Goal: Task Accomplishment & Management: Manage account settings

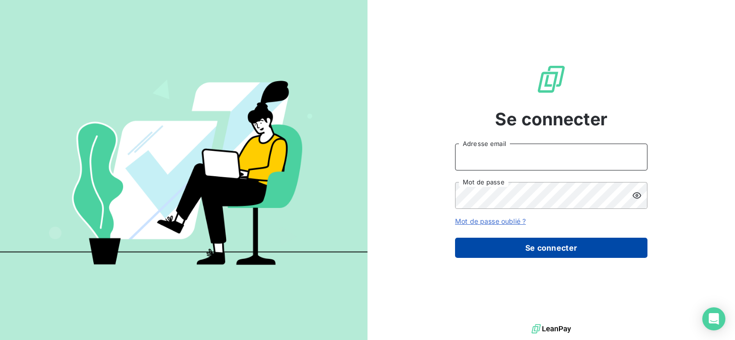
type input "[EMAIL_ADDRESS][DOMAIN_NAME]"
click at [568, 257] on button "Se connecter" at bounding box center [551, 248] width 192 height 20
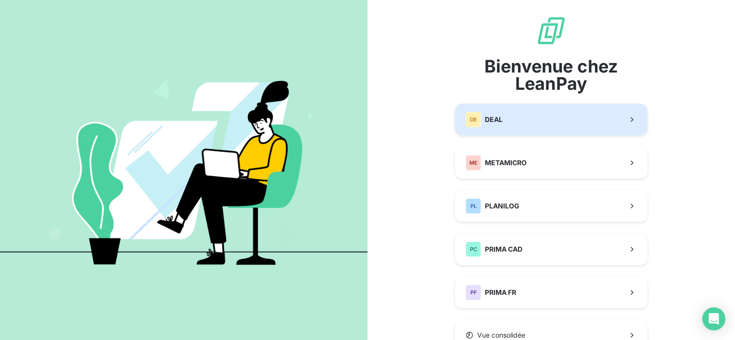
click at [531, 122] on button "DE DEAL" at bounding box center [551, 120] width 192 height 32
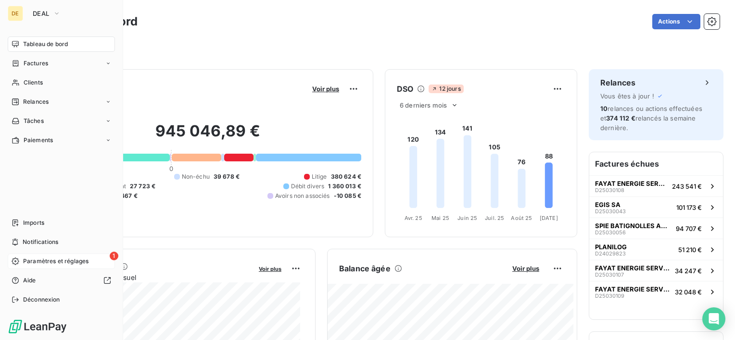
click at [42, 261] on span "Paramètres et réglages" at bounding box center [55, 261] width 65 height 9
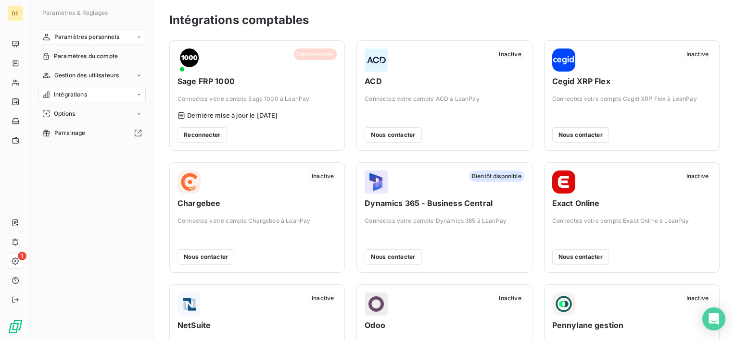
click at [74, 29] on div "Paramètres personnels" at bounding box center [91, 36] width 107 height 15
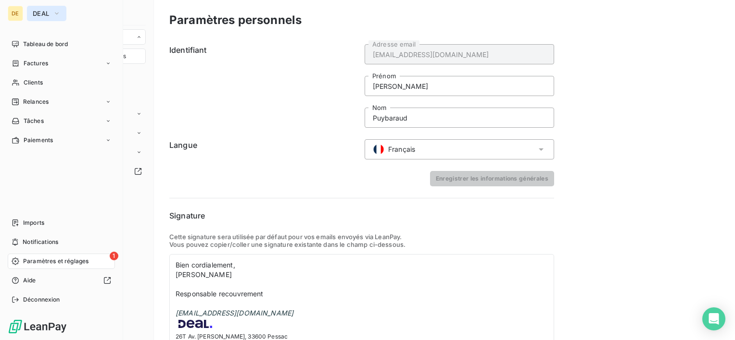
drag, startPoint x: 54, startPoint y: 13, endPoint x: 53, endPoint y: 18, distance: 4.8
click at [54, 13] on icon "button" at bounding box center [57, 14] width 8 height 10
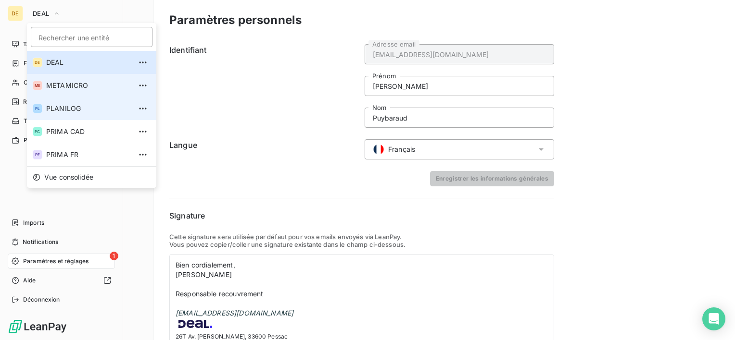
click at [56, 84] on span "METAMICRO" at bounding box center [88, 86] width 85 height 10
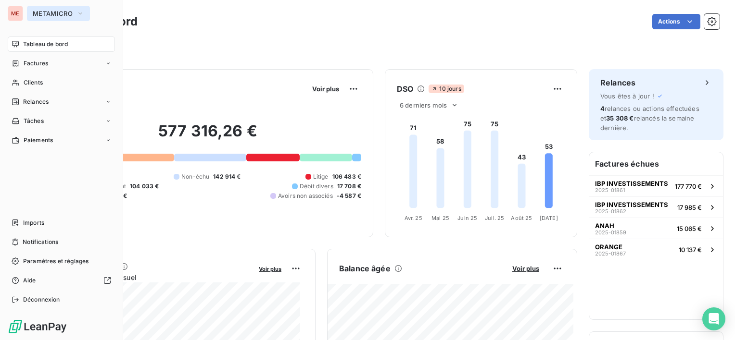
click at [67, 12] on span "METAMICRO" at bounding box center [53, 14] width 40 height 8
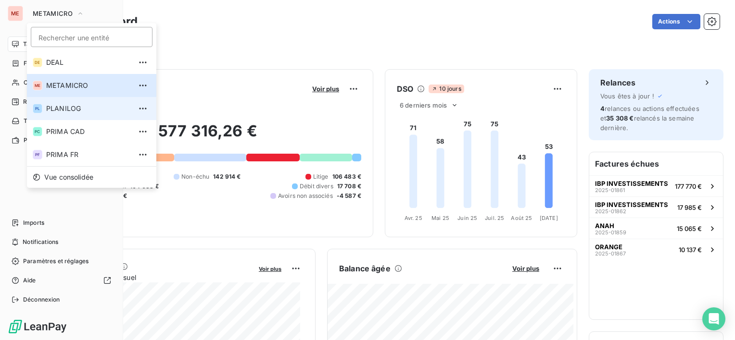
click at [69, 113] on li "PL PLANILOG" at bounding box center [91, 108] width 129 height 23
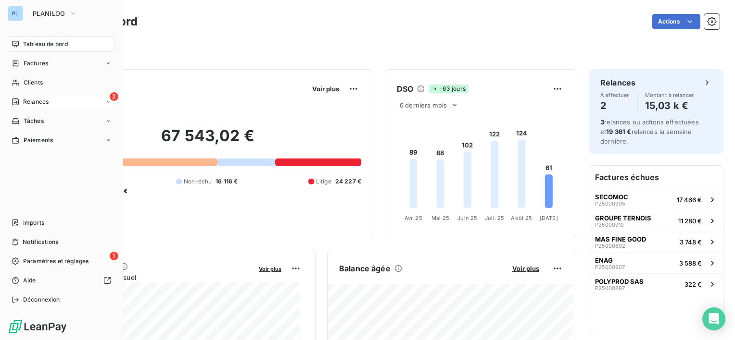
click at [90, 101] on div "2 Relances" at bounding box center [61, 101] width 107 height 15
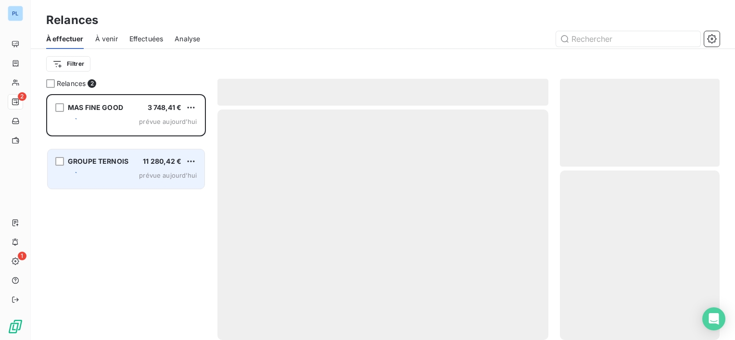
scroll to position [239, 152]
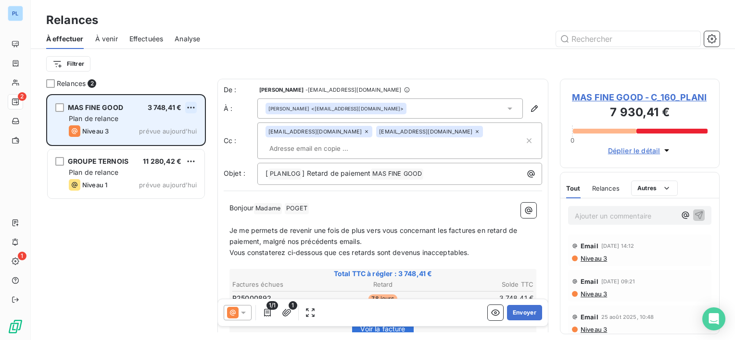
click at [192, 103] on html "PL 2 1 Relances À effectuer À venir Effectuées Analyse Filtrer Relances 2 MAS F…" at bounding box center [367, 170] width 735 height 340
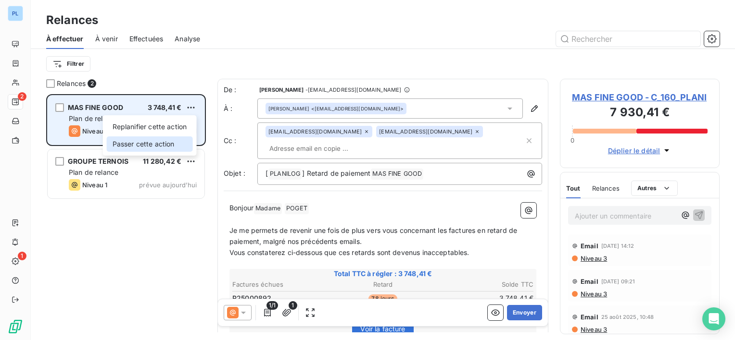
click at [154, 144] on div "Passer cette action" at bounding box center [150, 144] width 86 height 15
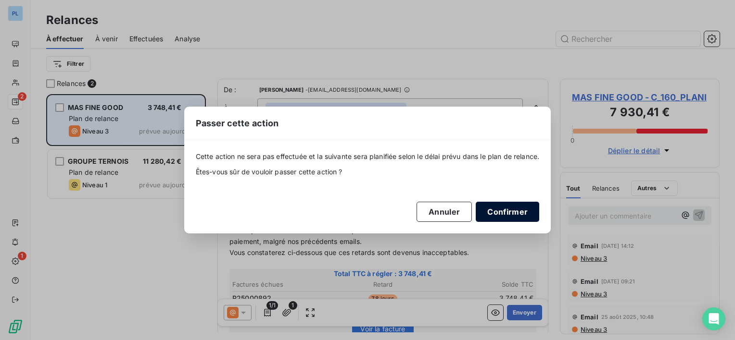
click at [516, 218] on button "Confirmer" at bounding box center [507, 212] width 63 height 20
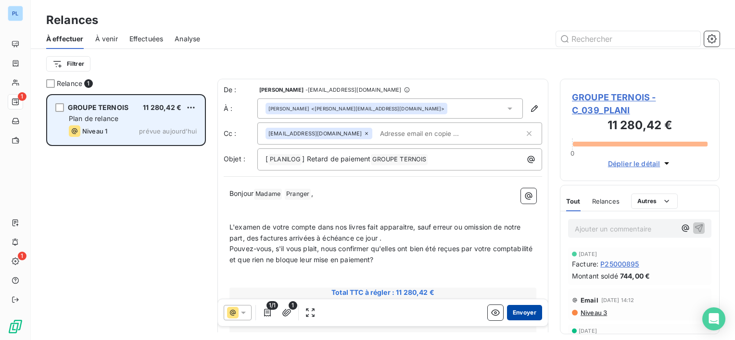
click at [521, 308] on button "Envoyer" at bounding box center [524, 312] width 35 height 15
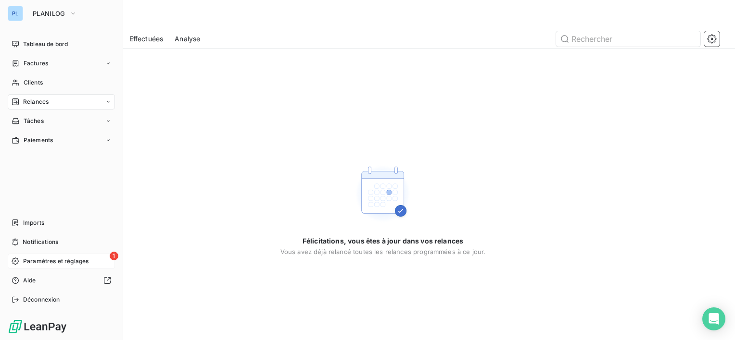
click at [47, 264] on span "Paramètres et réglages" at bounding box center [55, 261] width 65 height 9
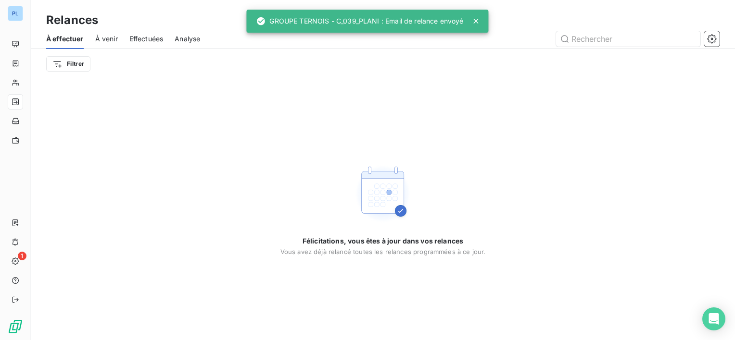
click at [38, 13] on div "Relances" at bounding box center [383, 20] width 704 height 17
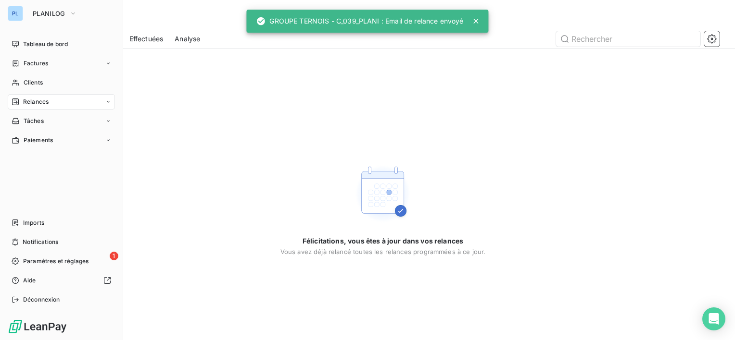
click at [27, 13] on button "PLANILOG" at bounding box center [55, 13] width 56 height 15
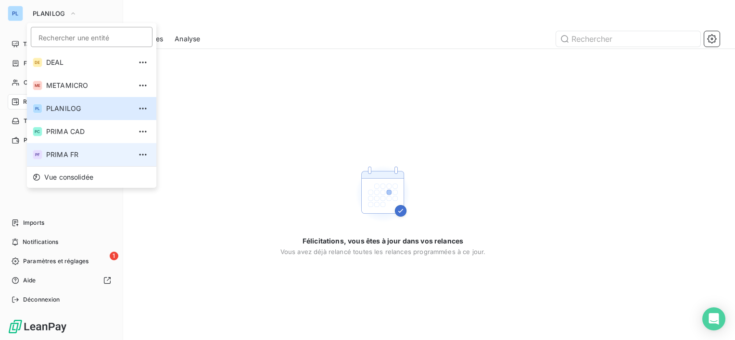
click at [67, 150] on span "PRIMA FR" at bounding box center [88, 155] width 85 height 10
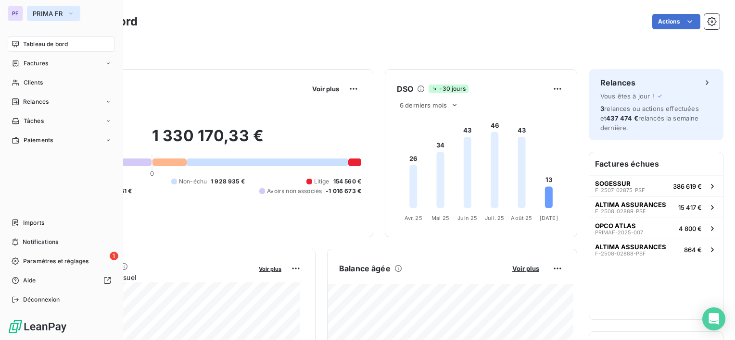
click at [54, 12] on span "PRIMA FR" at bounding box center [48, 14] width 30 height 8
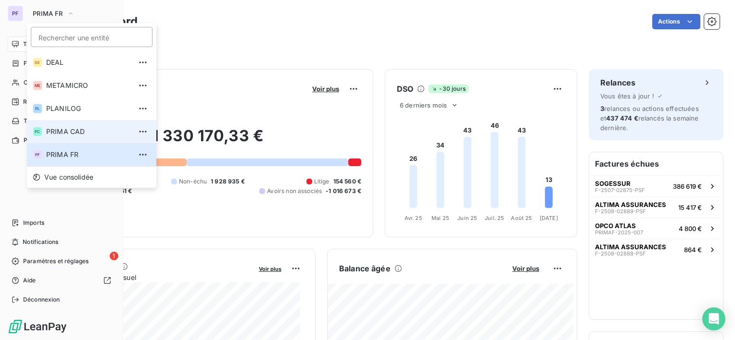
click at [63, 131] on span "PRIMA CAD" at bounding box center [88, 132] width 85 height 10
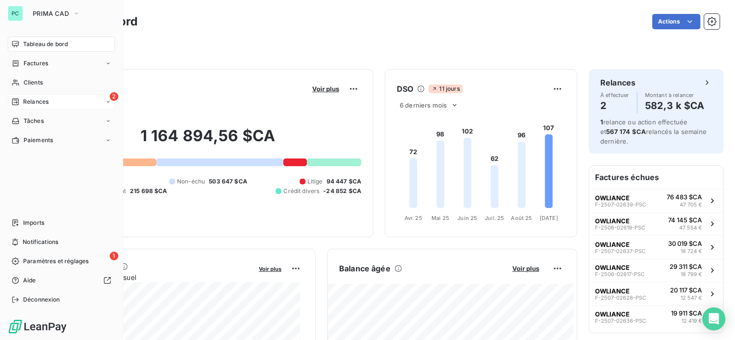
click at [39, 94] on div "2 Relances" at bounding box center [61, 101] width 107 height 15
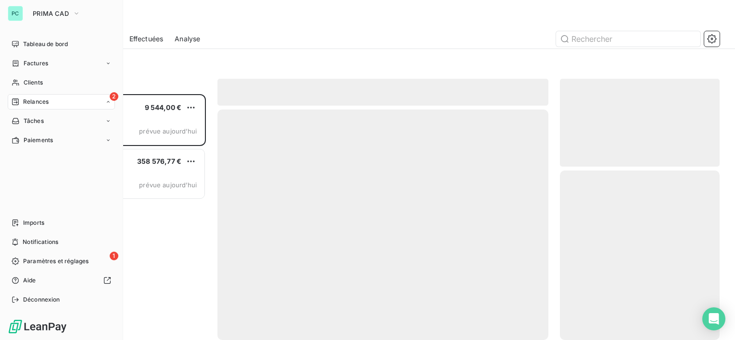
scroll to position [239, 152]
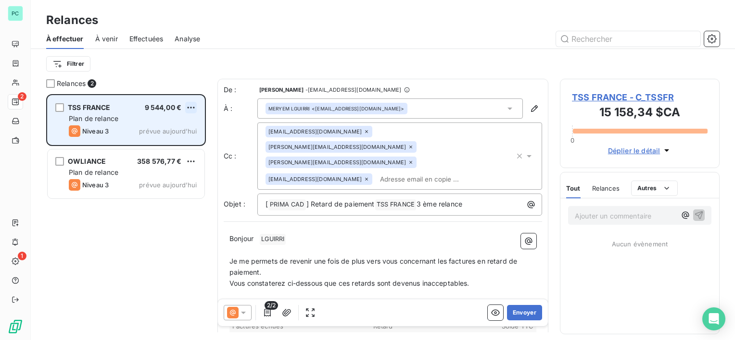
click at [191, 108] on html "PC 2 1 Relances À effectuer À venir Effectuées Analyse Filtrer Relances 2 TSS F…" at bounding box center [367, 170] width 735 height 340
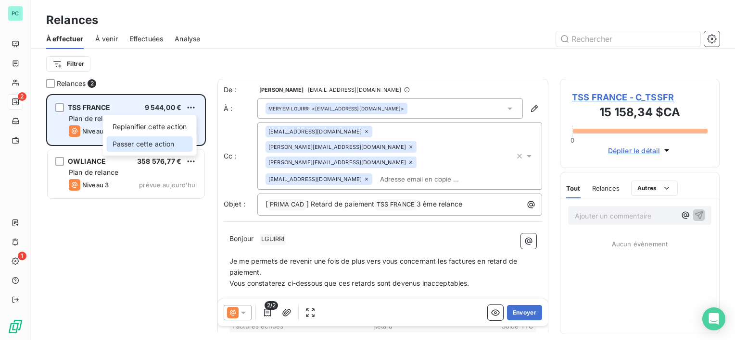
click at [171, 143] on div "Passer cette action" at bounding box center [150, 144] width 86 height 15
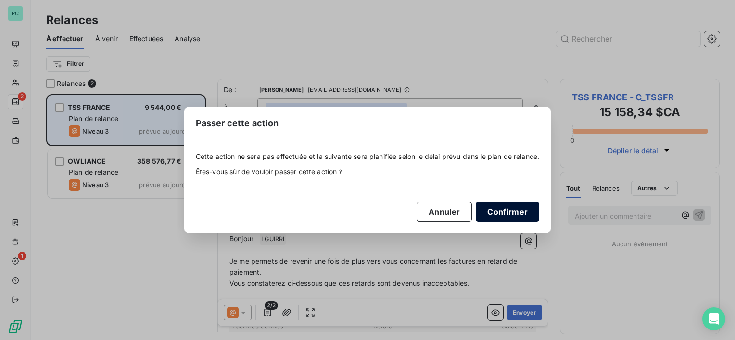
click at [500, 216] on button "Confirmer" at bounding box center [507, 212] width 63 height 20
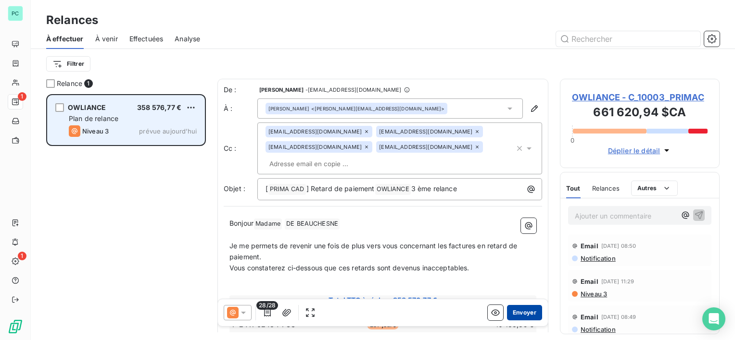
click at [525, 312] on button "Envoyer" at bounding box center [524, 312] width 35 height 15
